Goal: Information Seeking & Learning: Learn about a topic

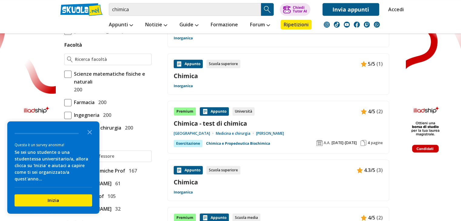
scroll to position [436, 0]
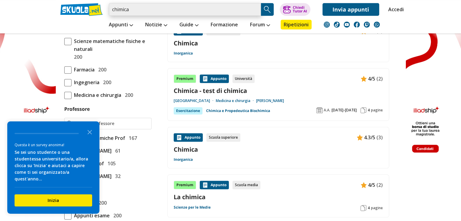
click at [197, 9] on input "chimica" at bounding box center [185, 9] width 152 height 13
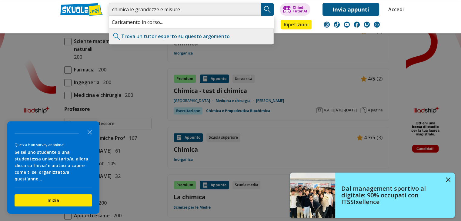
type input "chimica le grandezze e misure"
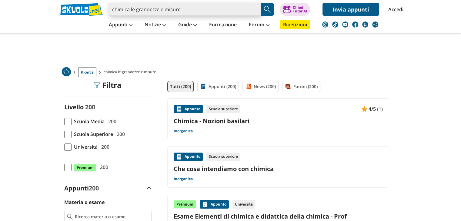
drag, startPoint x: 0, startPoint y: 0, endPoint x: 205, endPoint y: 8, distance: 204.9
click at [205, 8] on input "chimica le grandezze e misure" at bounding box center [185, 9] width 152 height 13
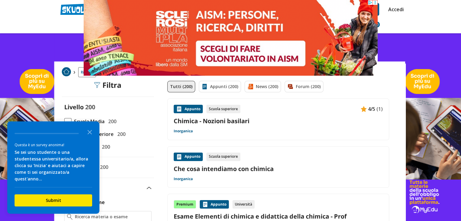
click at [420, 27] on header "chimica le grandezze e misure Trova un tutor esperto su questo argomento Chiedi…" at bounding box center [230, 16] width 461 height 33
click at [423, 18] on header "chimica le grandezze e misure Trova un tutor esperto su questo argomento Chiedi…" at bounding box center [230, 16] width 461 height 33
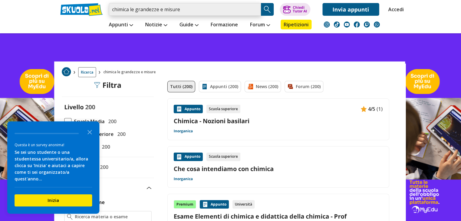
click at [223, 11] on input "chimica le grandezze e misure" at bounding box center [185, 9] width 152 height 13
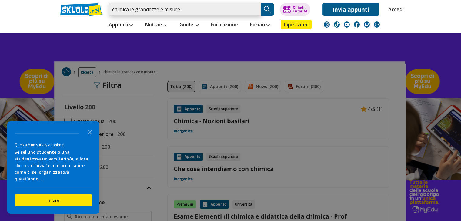
click at [234, 12] on input "chimica le grandezze e misure" at bounding box center [185, 9] width 152 height 13
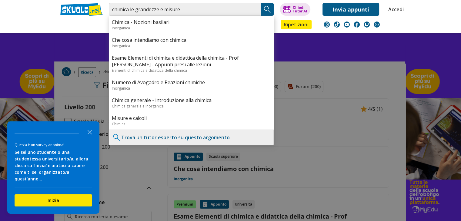
click at [266, 9] on img "Search Button" at bounding box center [267, 9] width 9 height 9
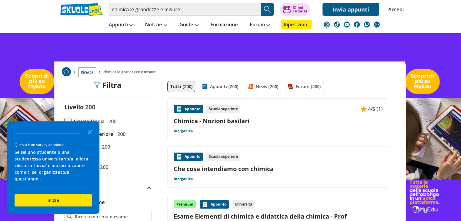
click at [266, 9] on img "Search Button" at bounding box center [267, 9] width 9 height 9
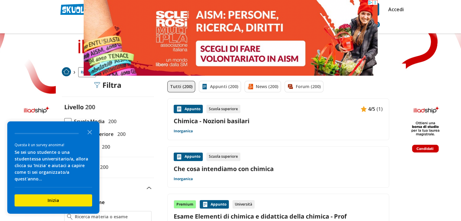
click at [375, 2] on icon at bounding box center [374, 2] width 5 height 5
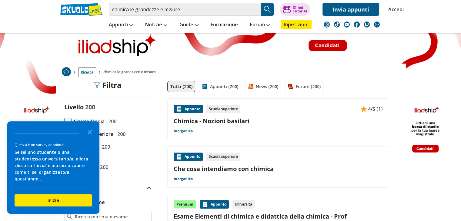
click at [405, 22] on nav "Appunti Appunti Medie Italiano Matematica Storia Scienze Geografia Educazione C…" at bounding box center [251, 25] width 307 height 18
